Goal: Information Seeking & Learning: Find specific fact

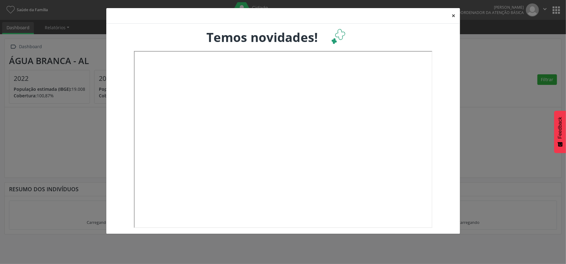
click at [454, 14] on button "×" at bounding box center [453, 15] width 12 height 15
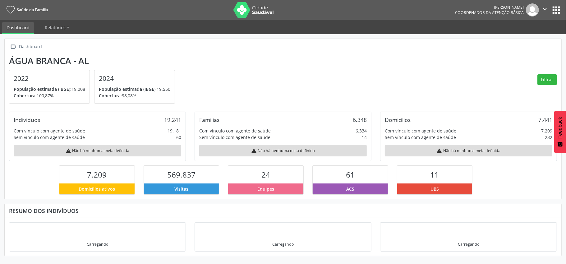
click at [555, 10] on button "apps" at bounding box center [556, 10] width 11 height 11
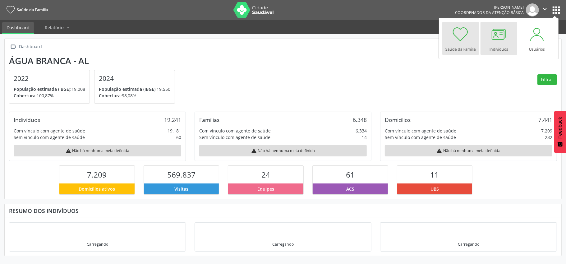
click at [500, 36] on div at bounding box center [498, 34] width 19 height 19
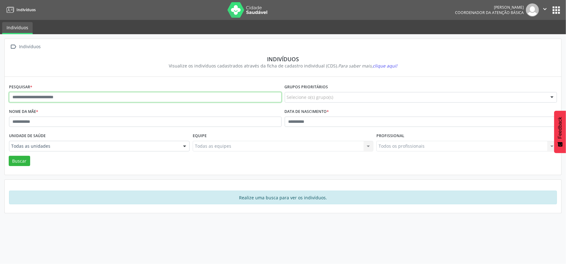
click at [24, 98] on input "text" at bounding box center [145, 97] width 272 height 11
type input "*"
type input "**********"
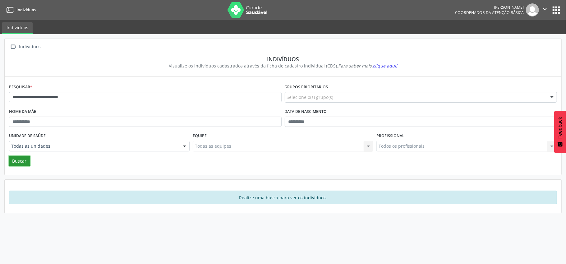
click at [28, 163] on button "Buscar" at bounding box center [19, 161] width 21 height 11
